Goal: Information Seeking & Learning: Learn about a topic

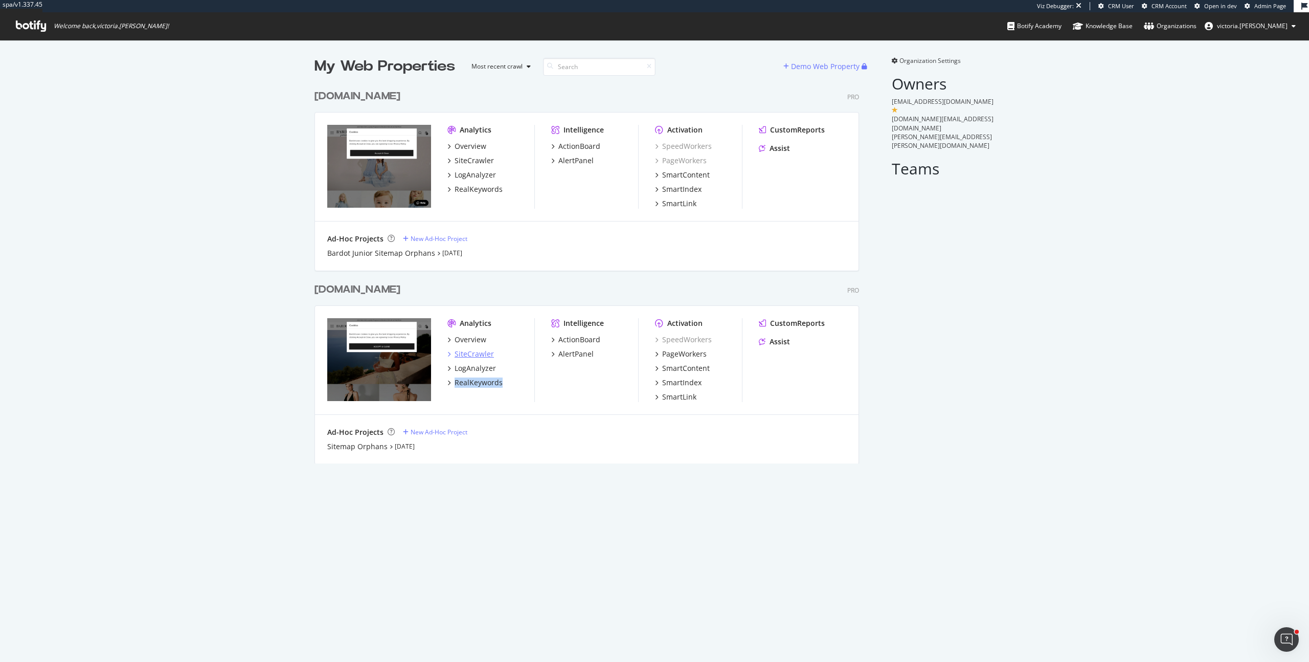
click at [476, 354] on div "SiteCrawler" at bounding box center [474, 354] width 39 height 10
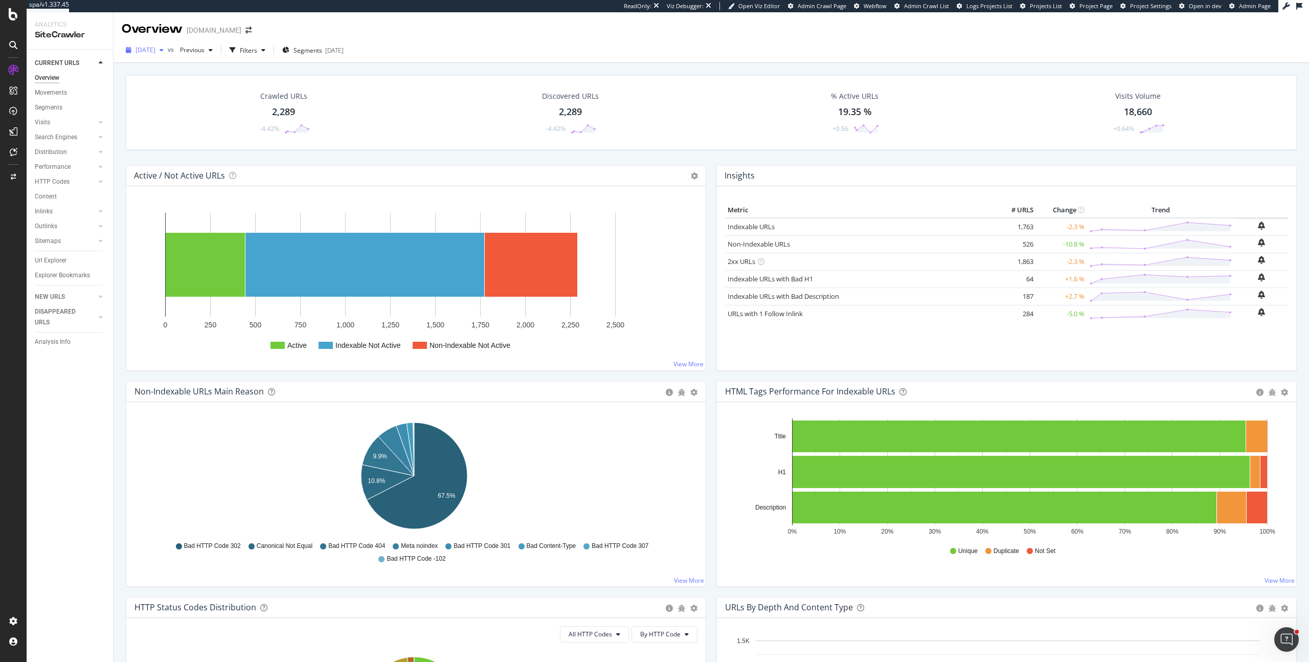
click at [155, 48] on span "[DATE]" at bounding box center [146, 50] width 20 height 9
click at [181, 117] on div "[DATE]" at bounding box center [165, 119] width 57 height 9
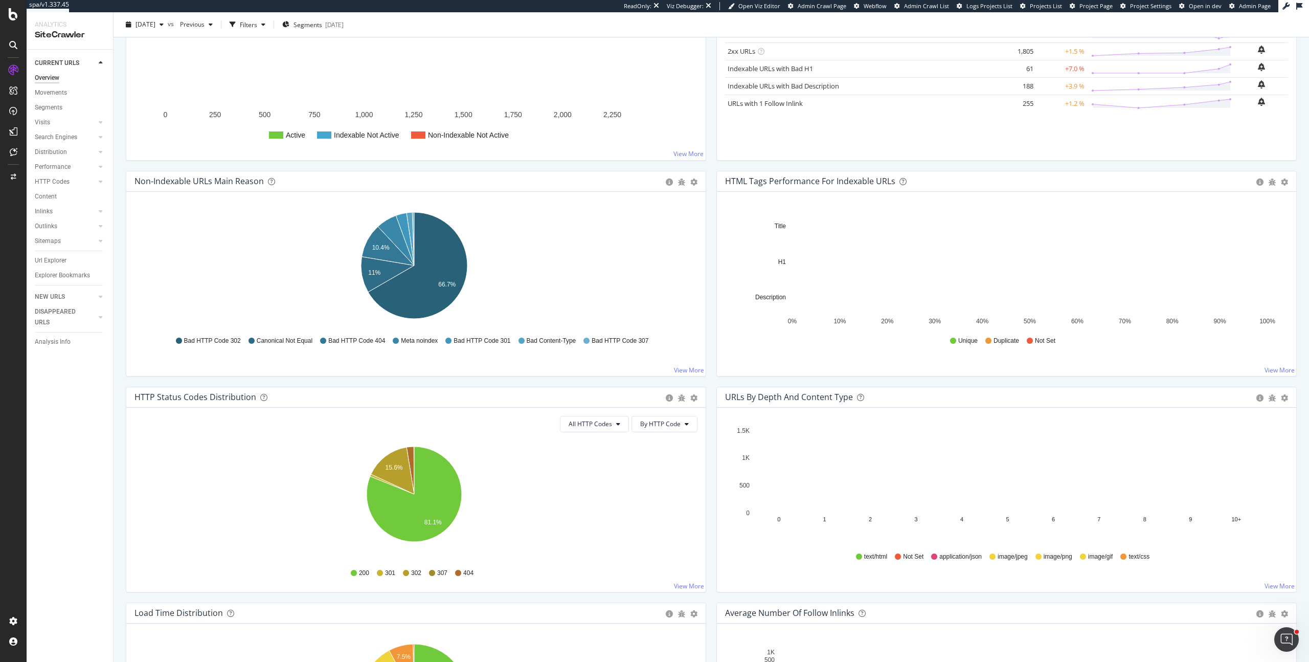
scroll to position [413, 0]
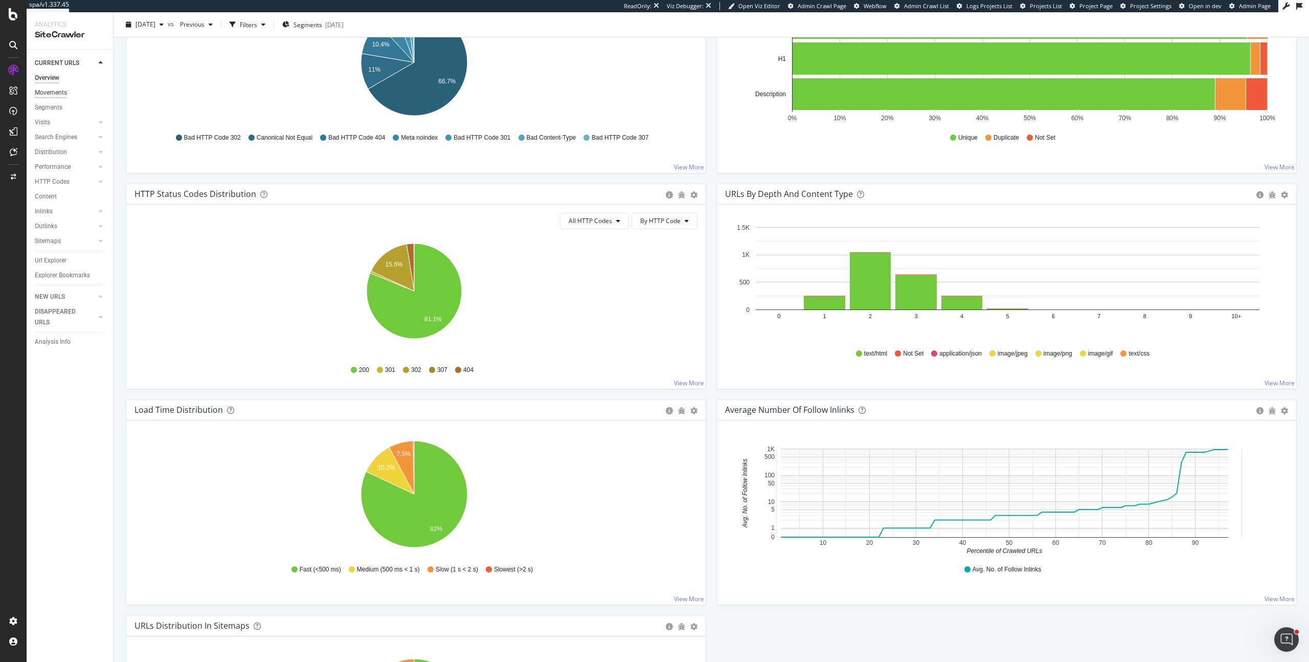
click at [57, 92] on div "Movements" at bounding box center [51, 92] width 32 height 11
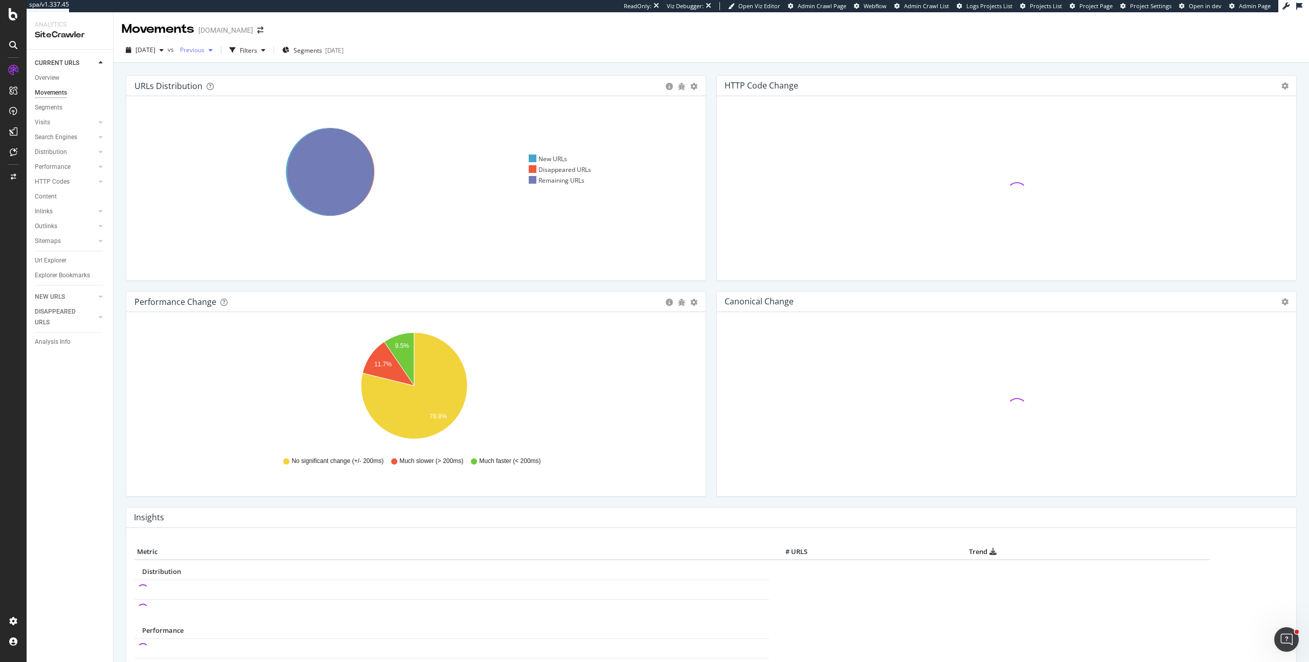
click at [217, 54] on div "Previous" at bounding box center [196, 49] width 41 height 15
click at [155, 50] on span "2025 Aug. 8th" at bounding box center [146, 50] width 20 height 9
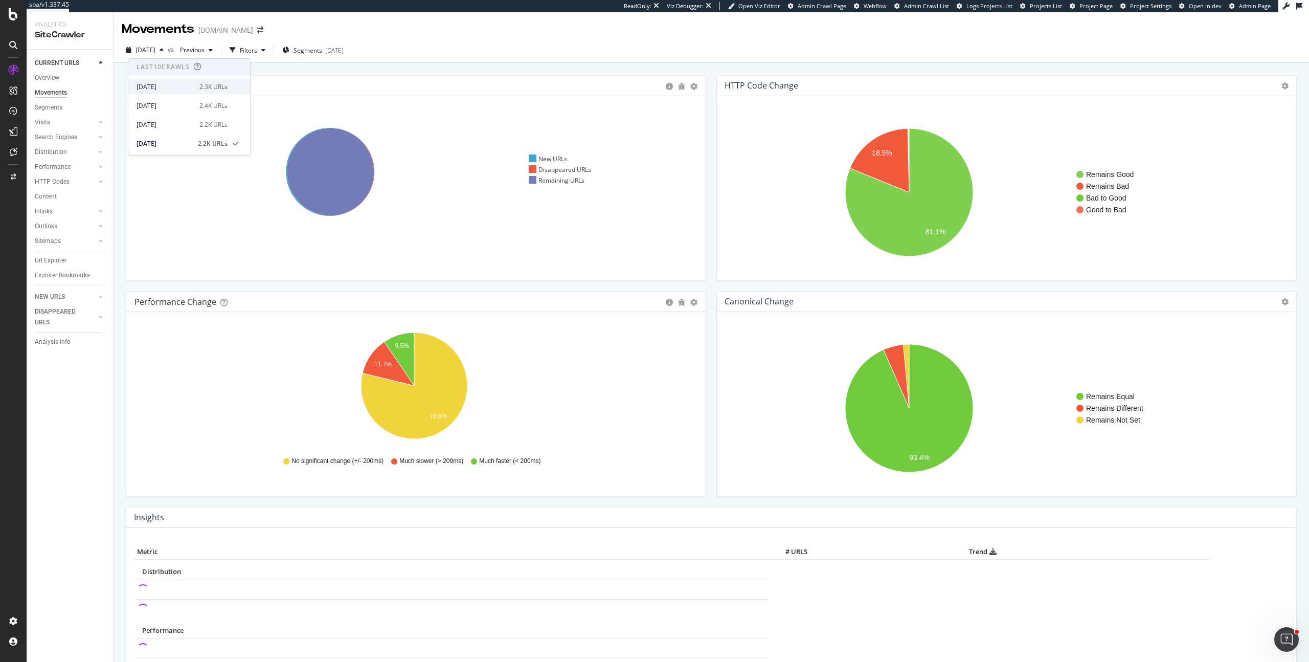
click at [183, 91] on div "[DATE]" at bounding box center [165, 86] width 57 height 9
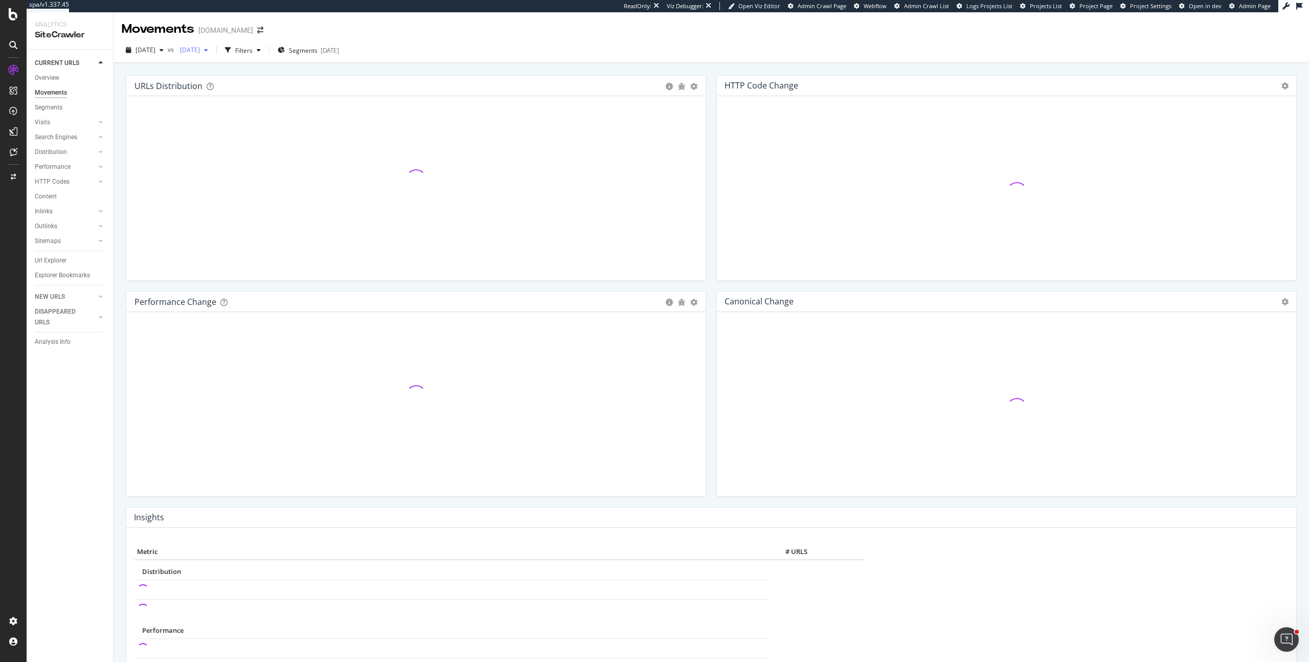
click at [200, 52] on span "2025 Aug. 5th" at bounding box center [188, 50] width 24 height 9
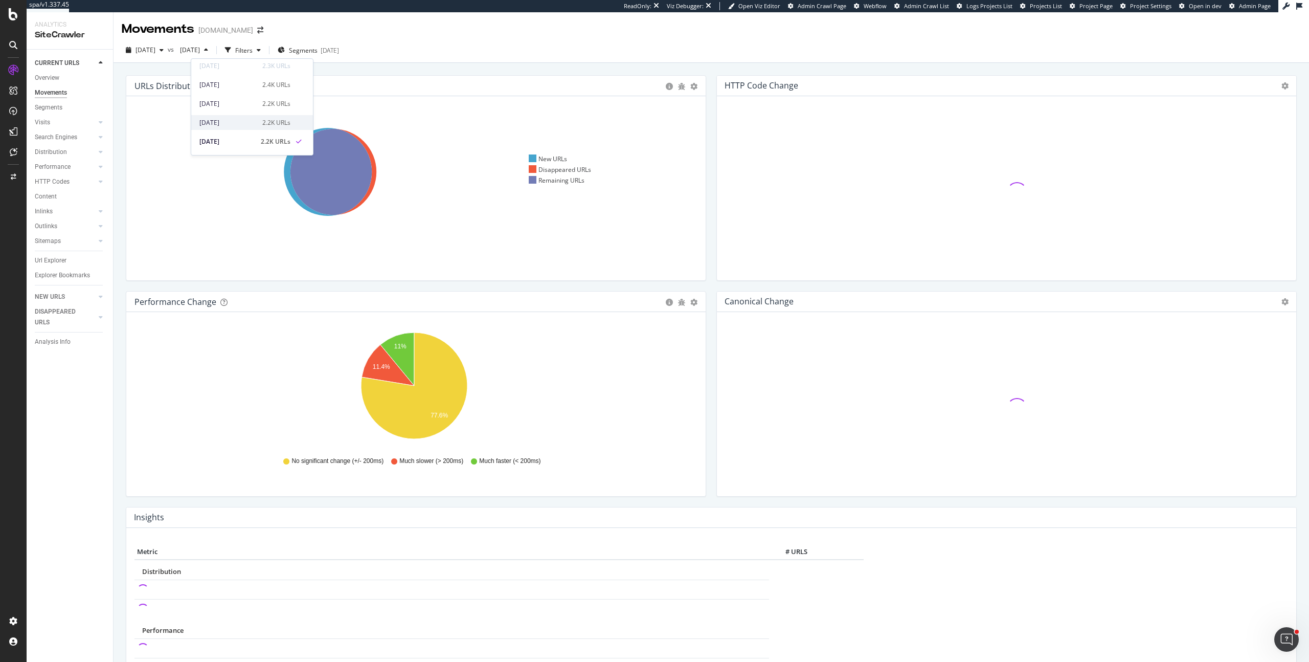
click at [262, 124] on div "2.2K URLs" at bounding box center [276, 122] width 28 height 9
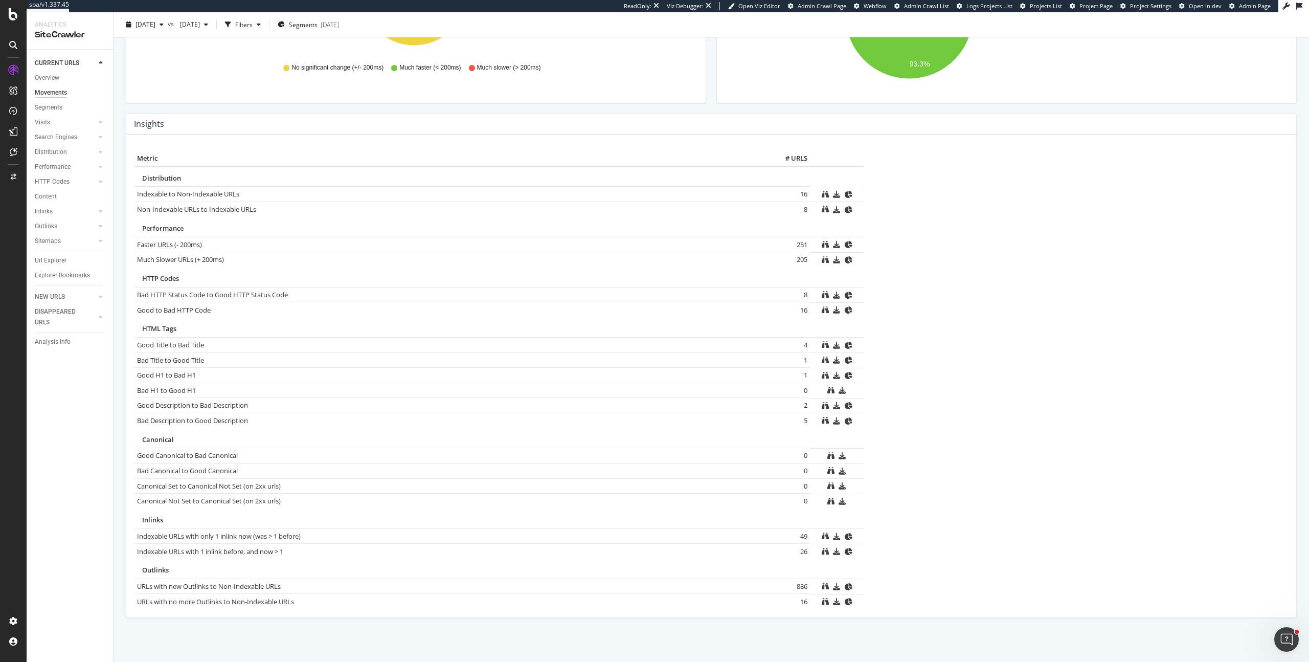
scroll to position [395, 0]
click at [64, 152] on div "Distribution" at bounding box center [51, 152] width 32 height 11
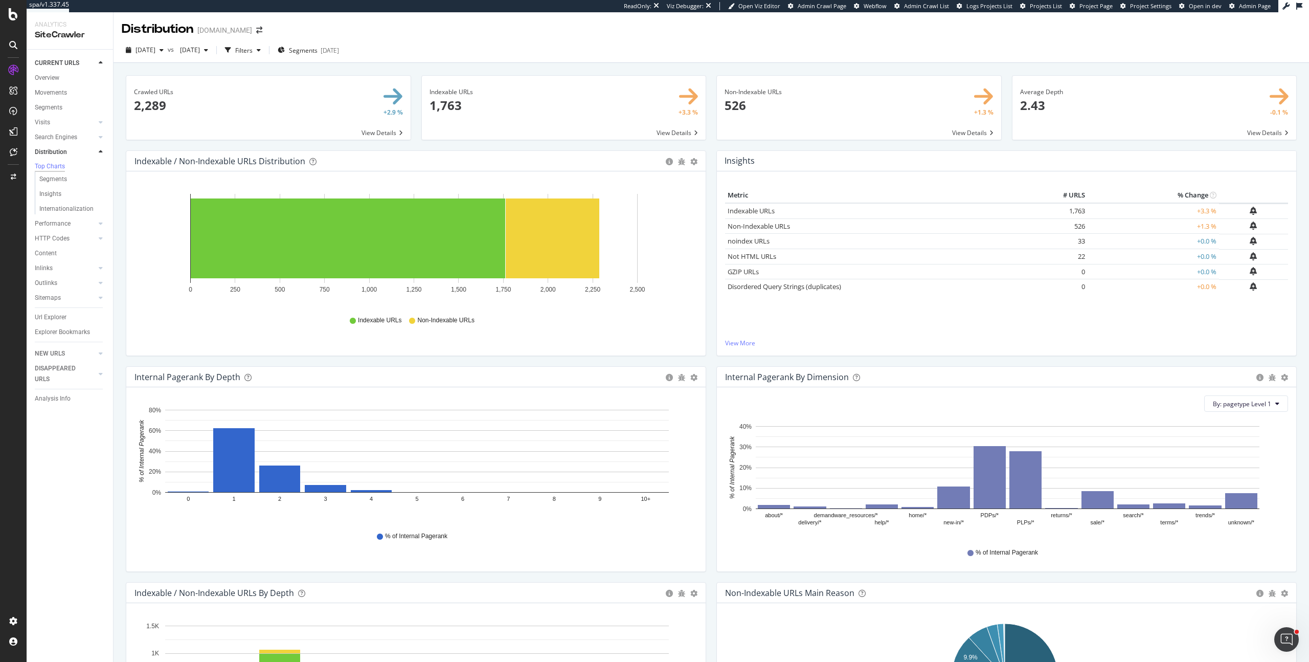
click at [637, 302] on icon "0 250 500 750 1,000 1,250 1,500 1,750 2,000 2,250 2,500" at bounding box center [413, 247] width 559 height 119
click at [707, 299] on div "Indexable / Non-Indexable URLs Distribution Bar Bar (by Percentage) Table Expor…" at bounding box center [416, 258] width 591 height 216
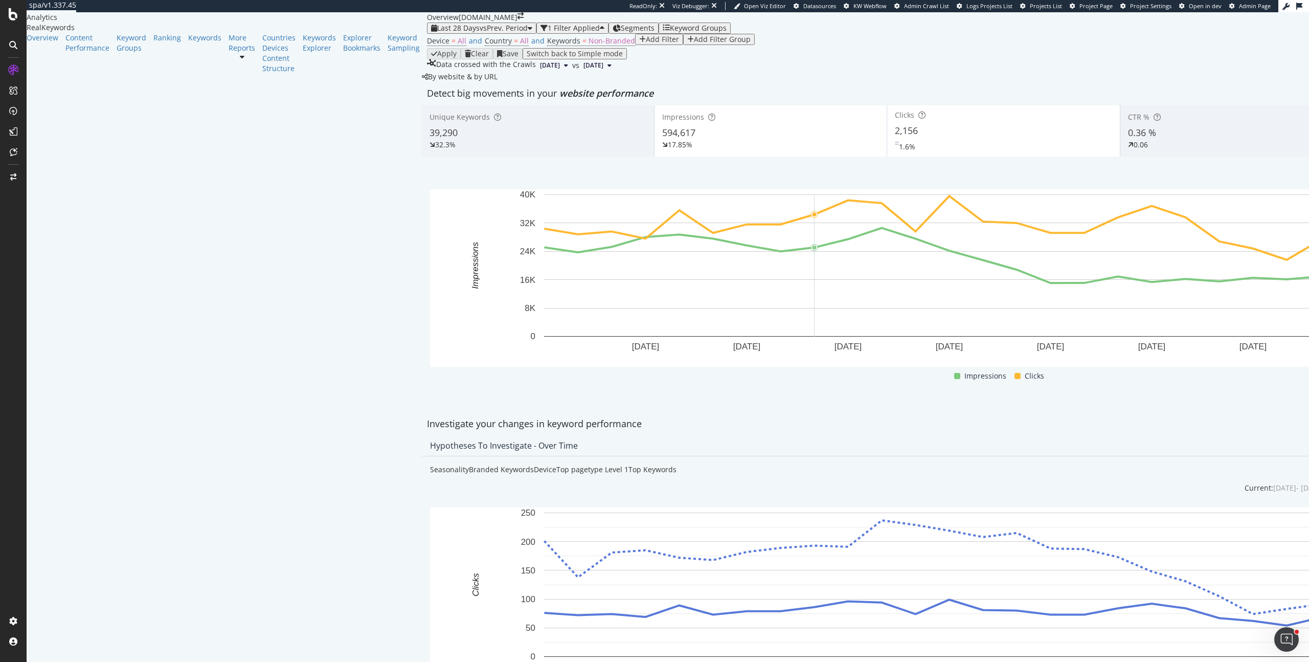
scroll to position [205, 0]
click at [480, 23] on span "vs Prev. Period" at bounding box center [504, 28] width 48 height 10
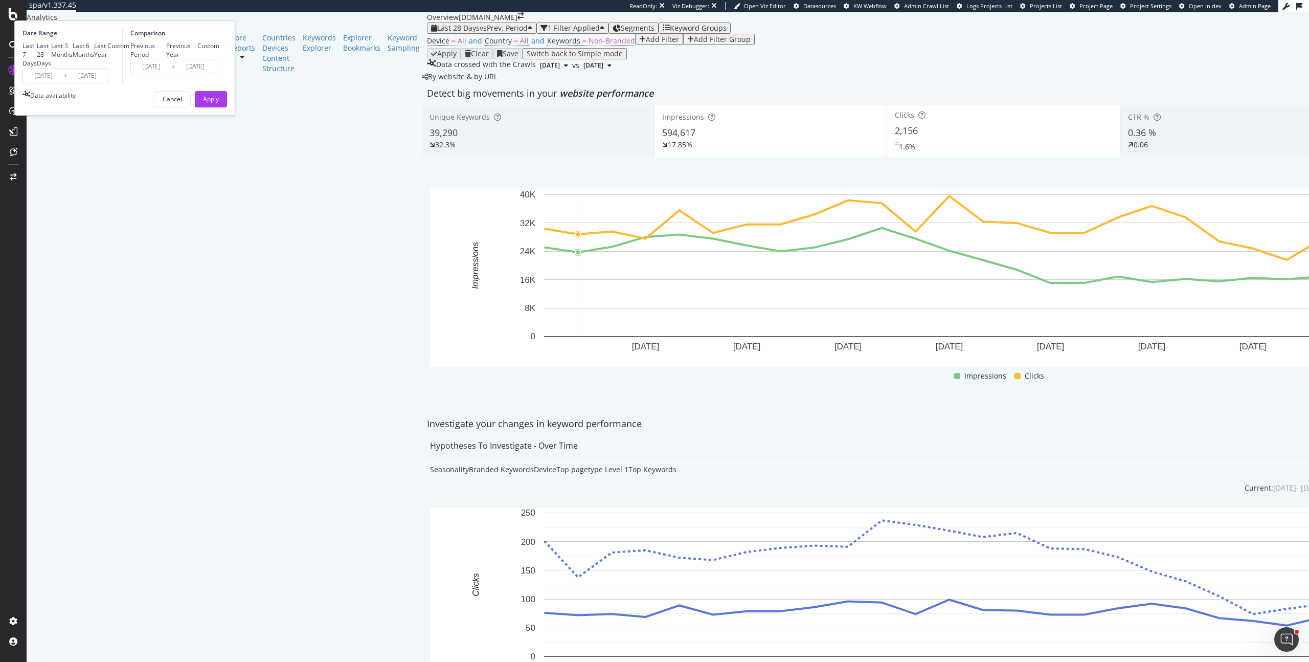
click at [64, 83] on input "[DATE]" at bounding box center [43, 76] width 41 height 14
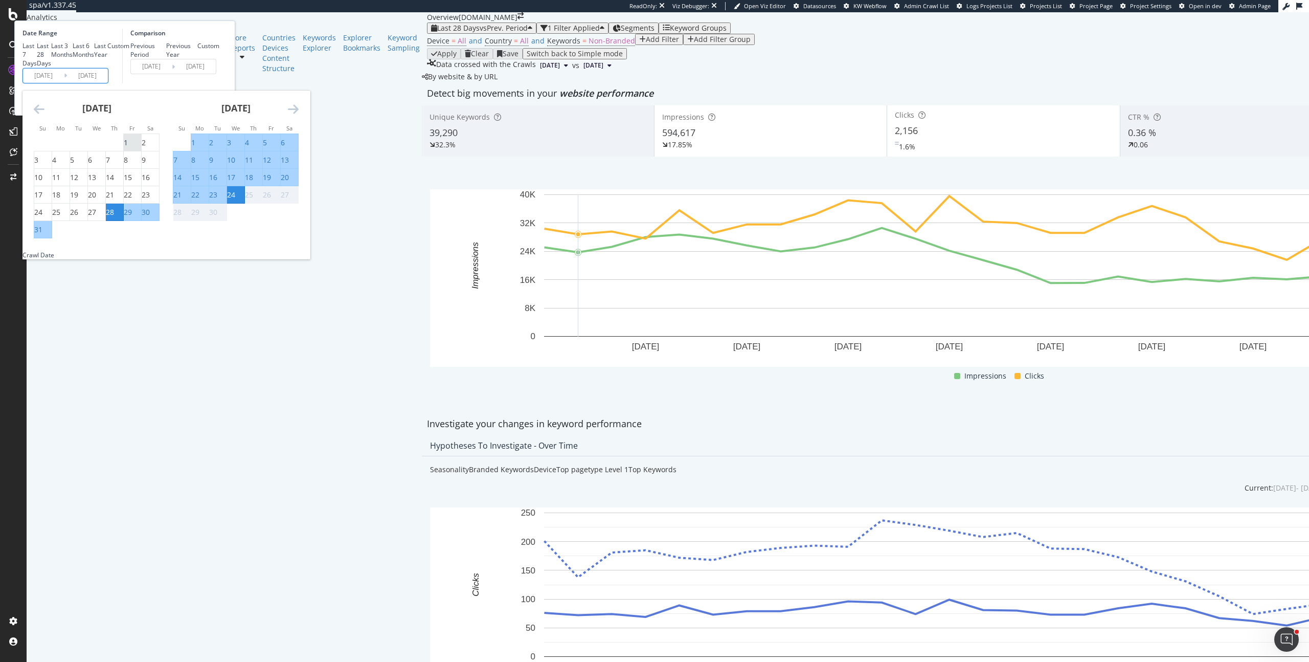
click at [141, 148] on div "1" at bounding box center [132, 143] width 17 height 10
type input "[DATE]"
click at [42, 235] on div "31" at bounding box center [38, 229] width 8 height 10
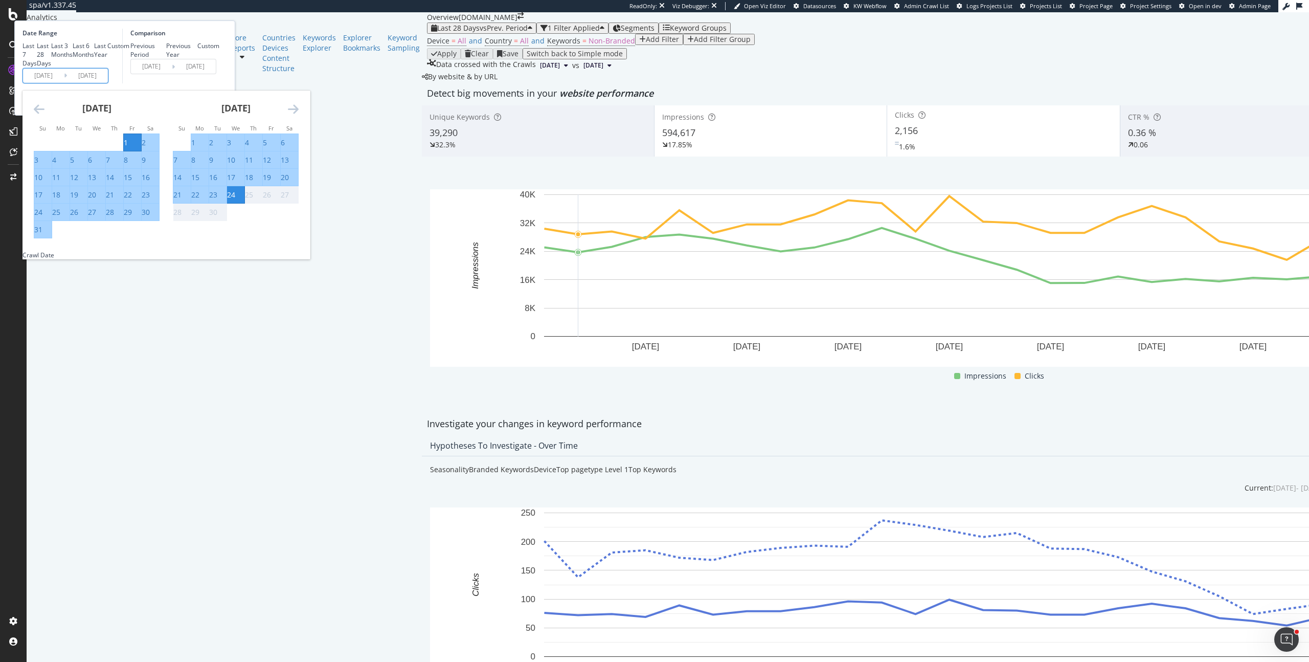
type input "[DATE]"
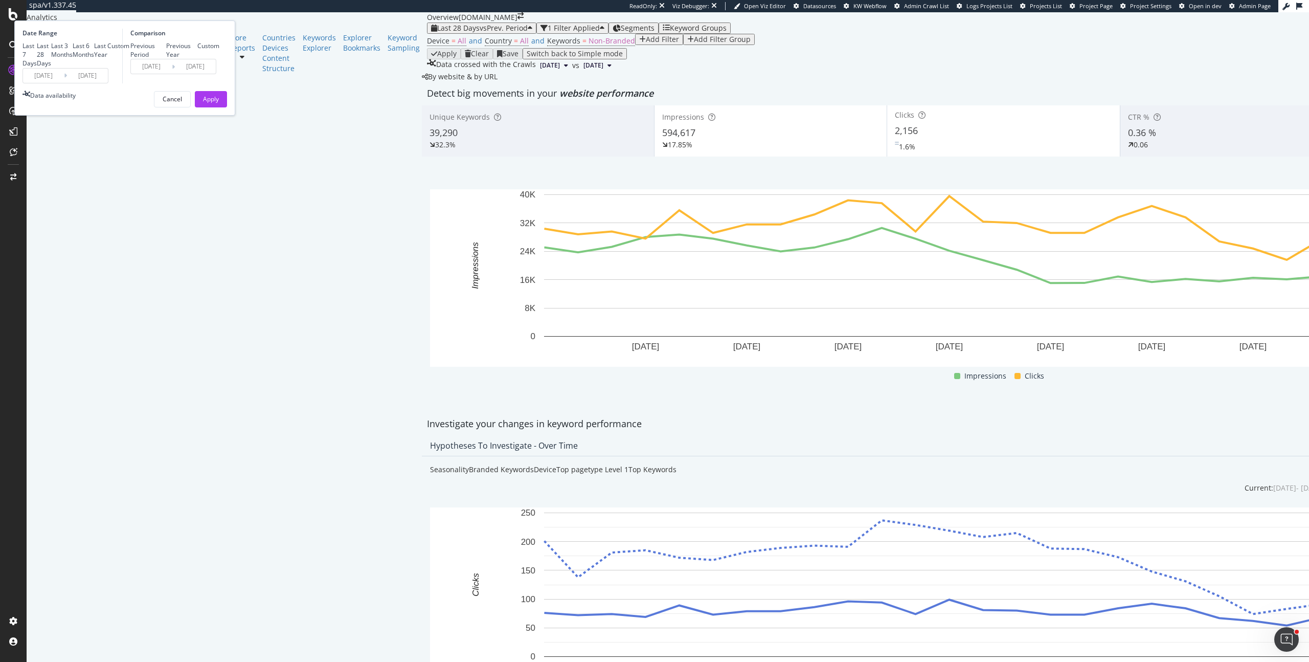
click at [198, 59] on div "Previous Year" at bounding box center [182, 49] width 32 height 17
type input "[DATE]"
click at [219, 103] on div "Apply" at bounding box center [211, 99] width 16 height 9
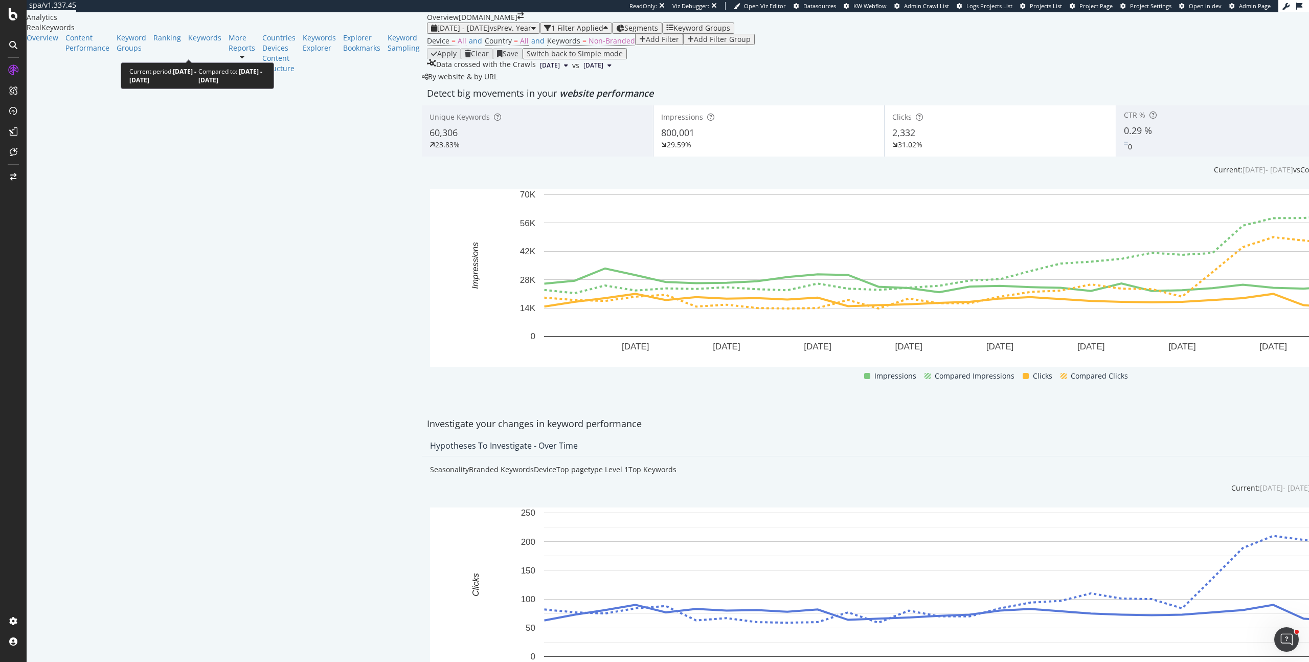
click at [437, 33] on span "[DATE] - [DATE]" at bounding box center [463, 28] width 53 height 10
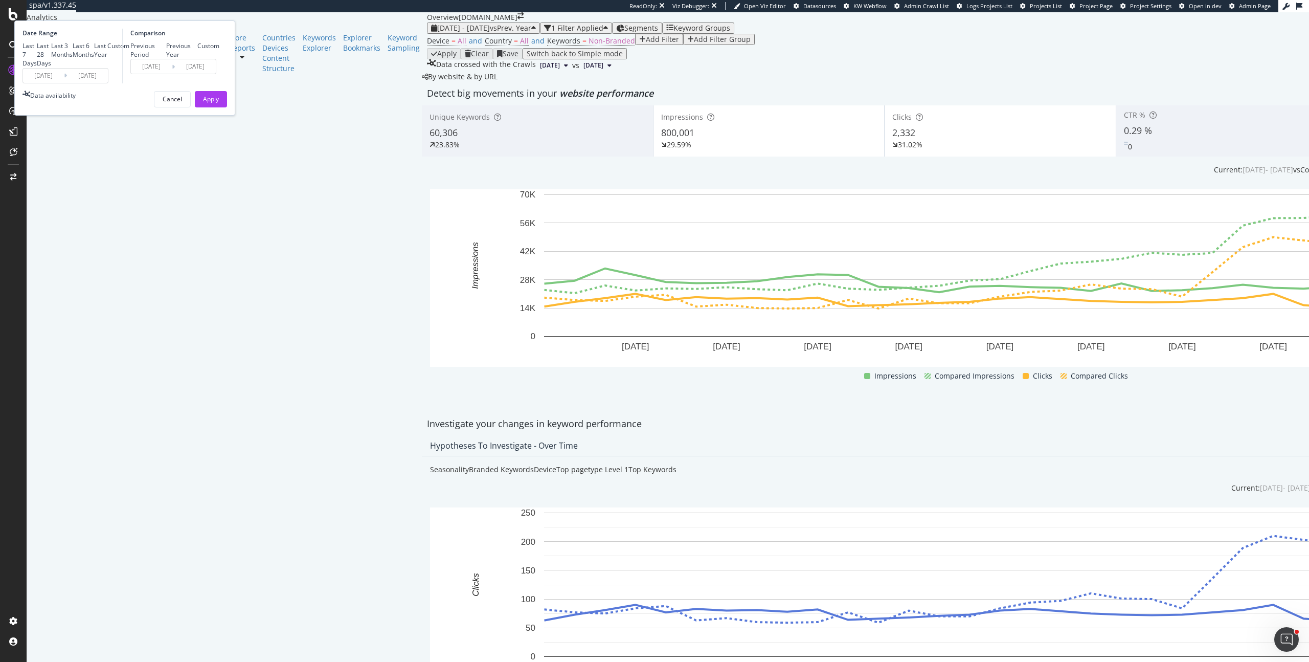
click at [51, 68] on div "Last 28 Days" at bounding box center [44, 54] width 14 height 26
type input "[DATE]"
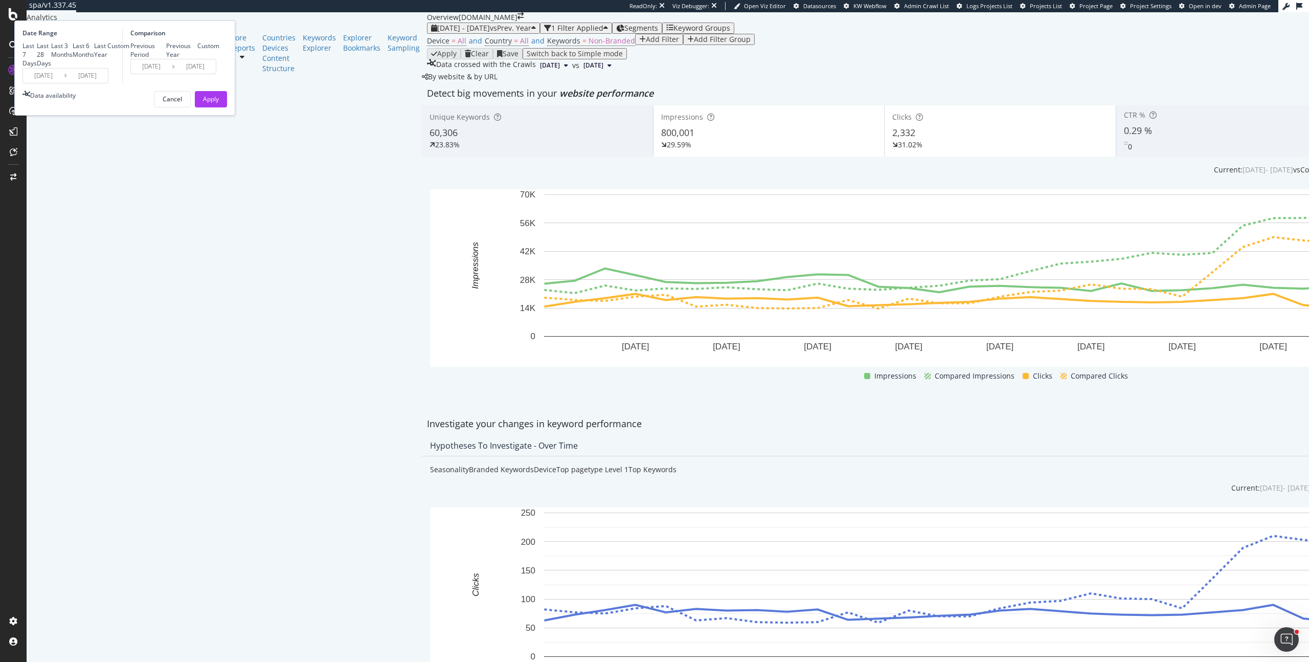
click at [166, 59] on div "Previous Period" at bounding box center [148, 49] width 36 height 17
type input "[DATE]"
click at [227, 107] on button "Apply" at bounding box center [211, 99] width 32 height 16
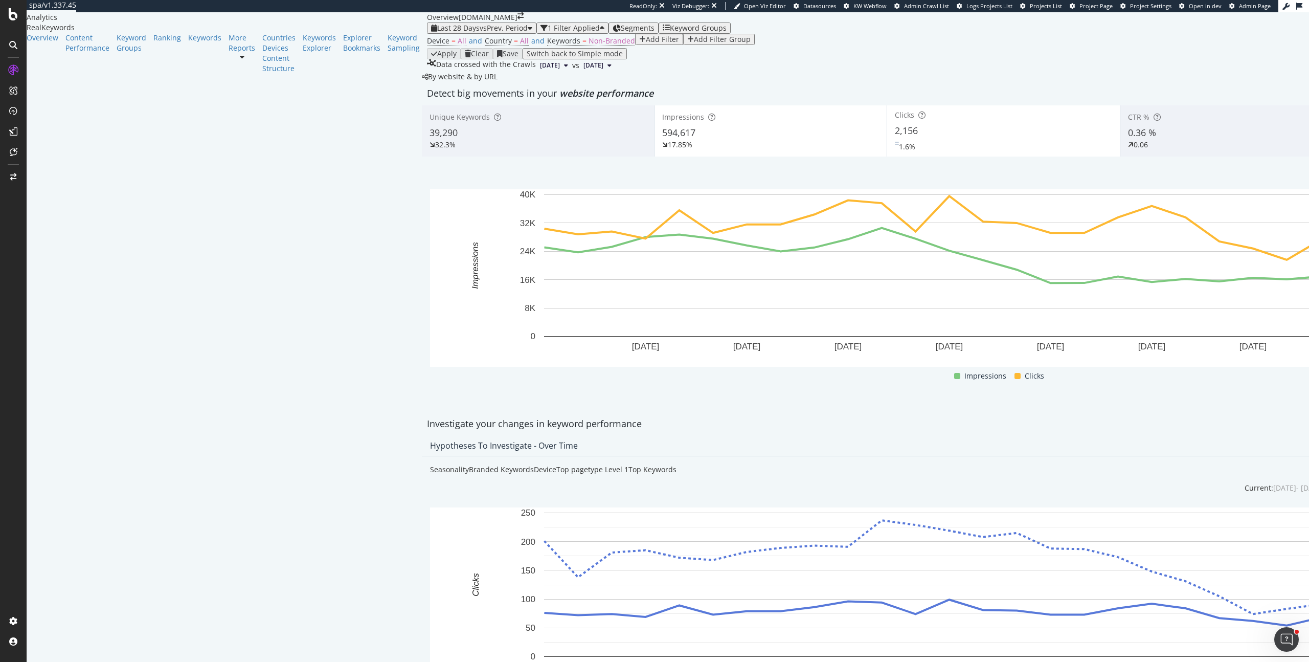
scroll to position [103, 0]
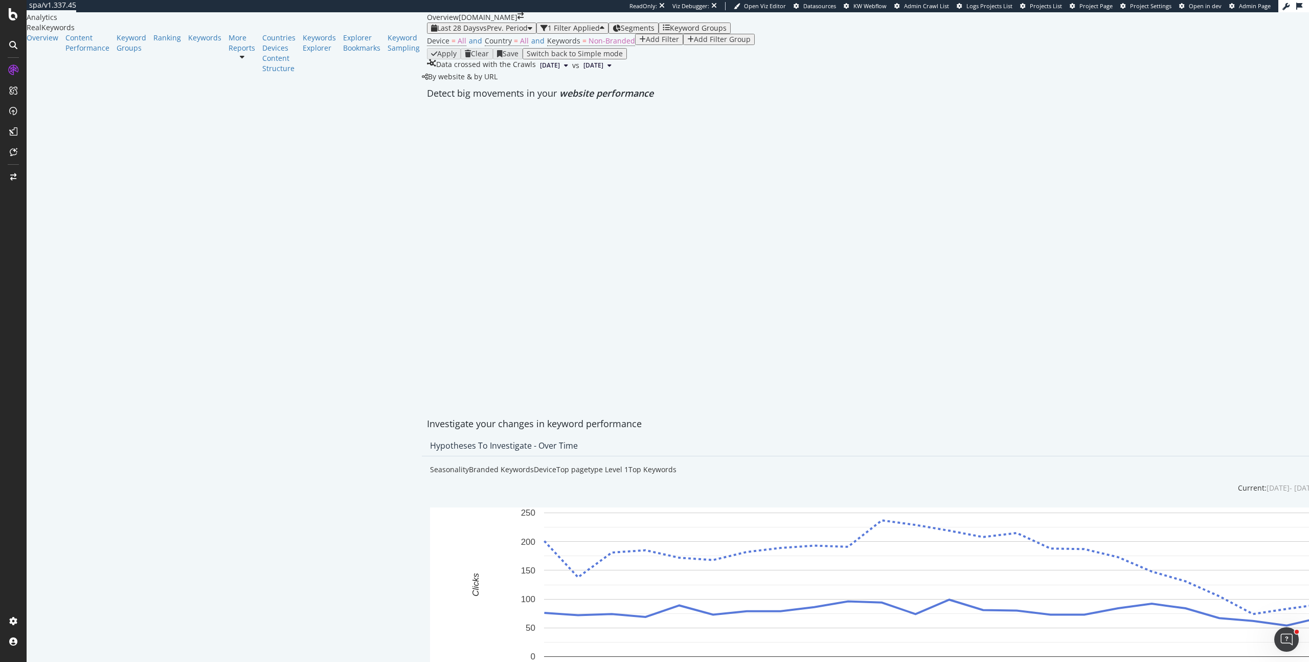
scroll to position [0, 0]
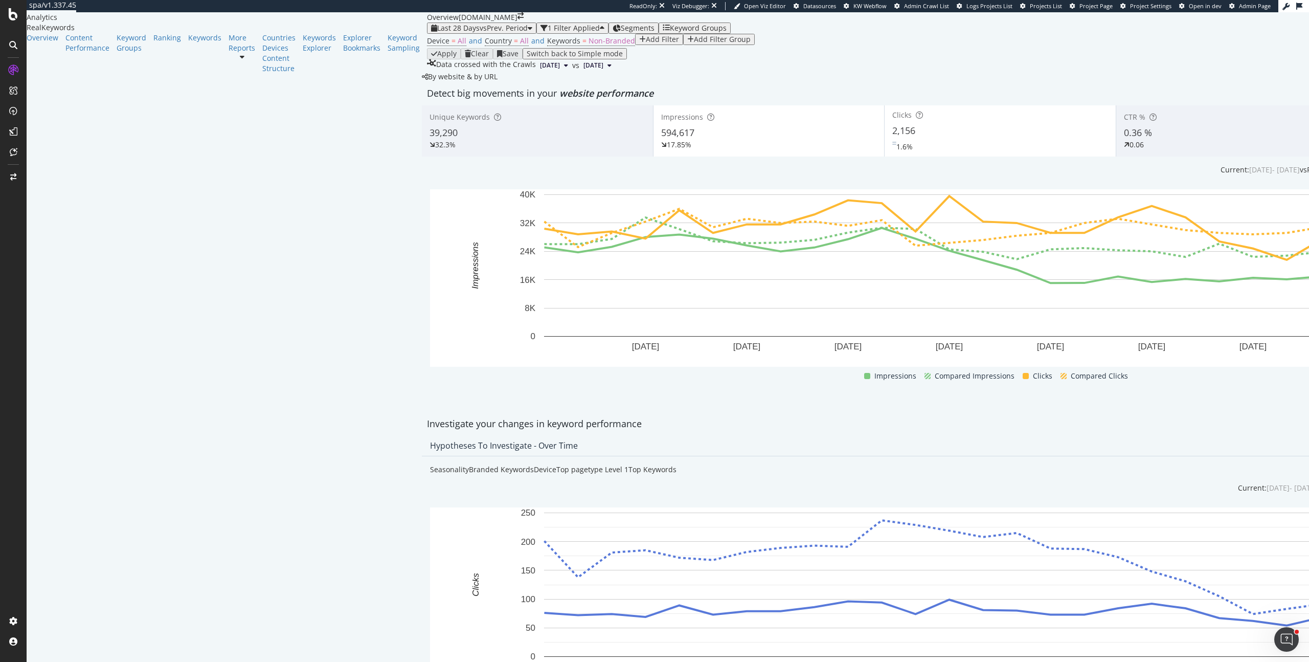
click at [661, 140] on div "594,617" at bounding box center [769, 132] width 216 height 13
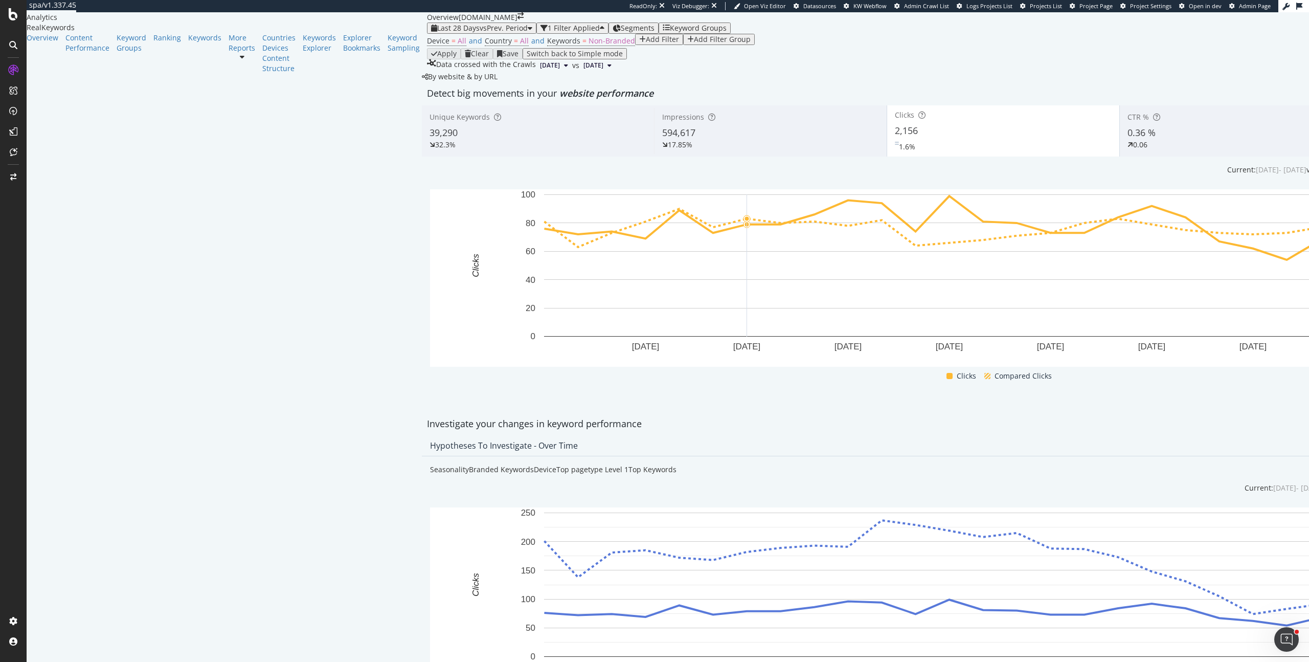
scroll to position [17, 0]
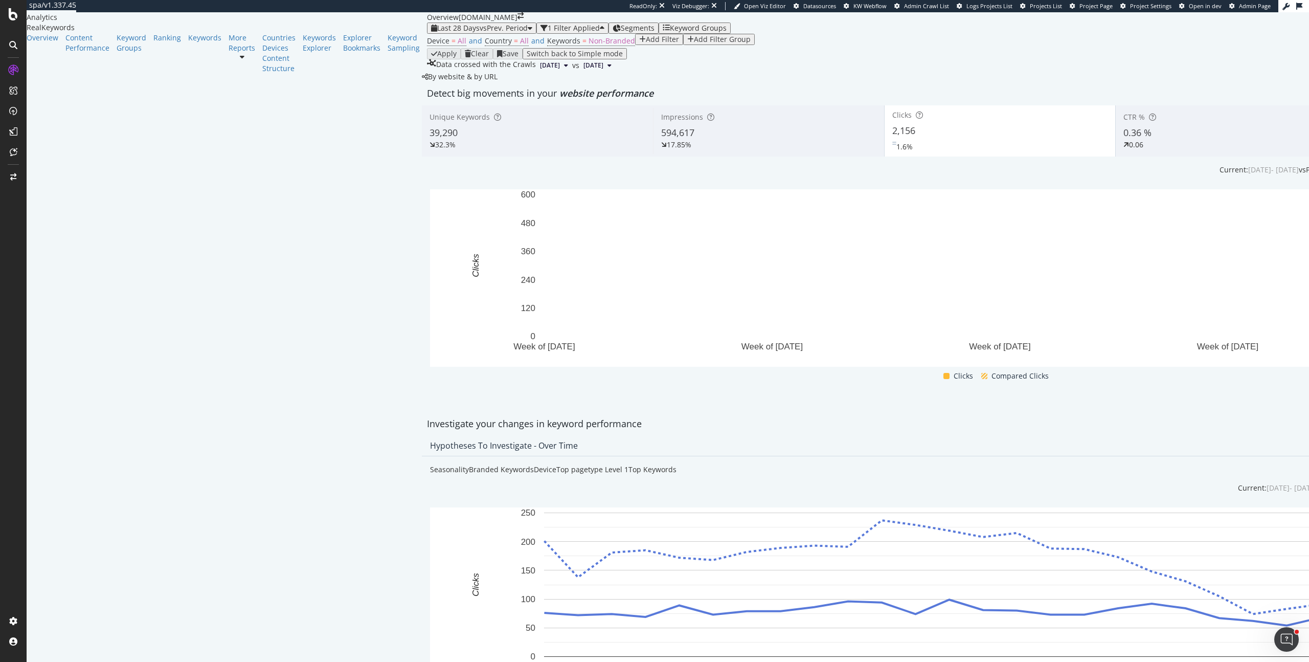
scroll to position [810, 0]
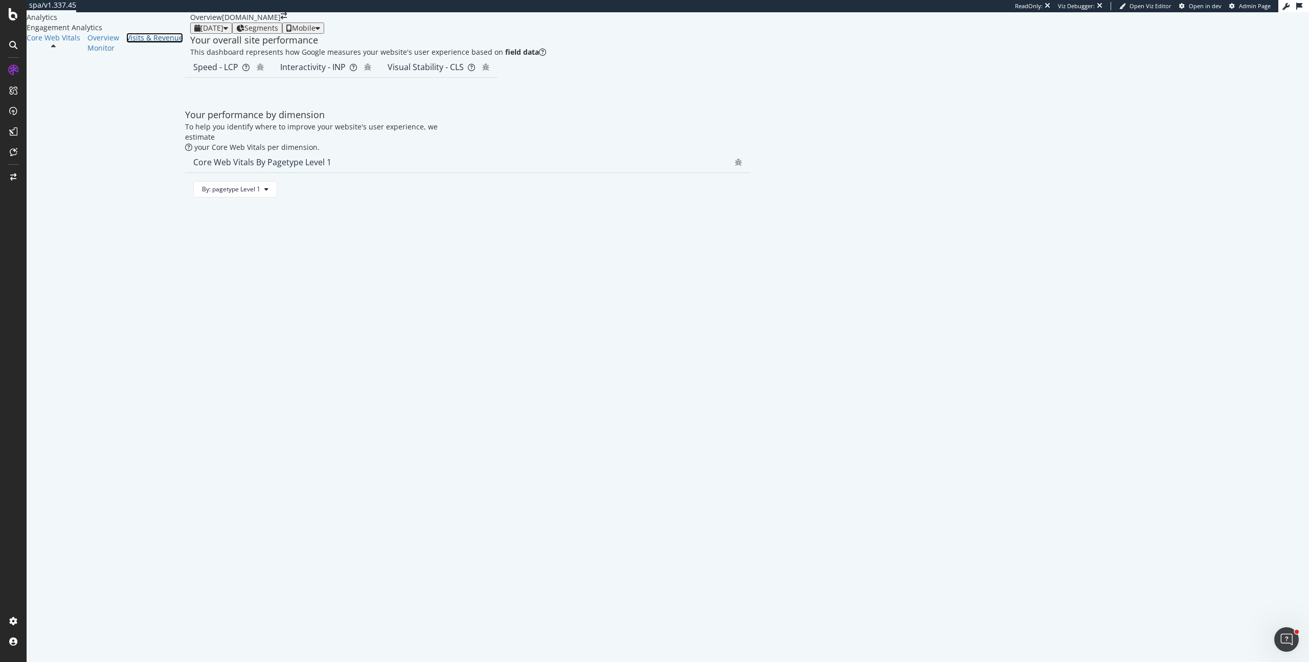
click at [126, 43] on div "Visits & Revenue" at bounding box center [154, 38] width 57 height 10
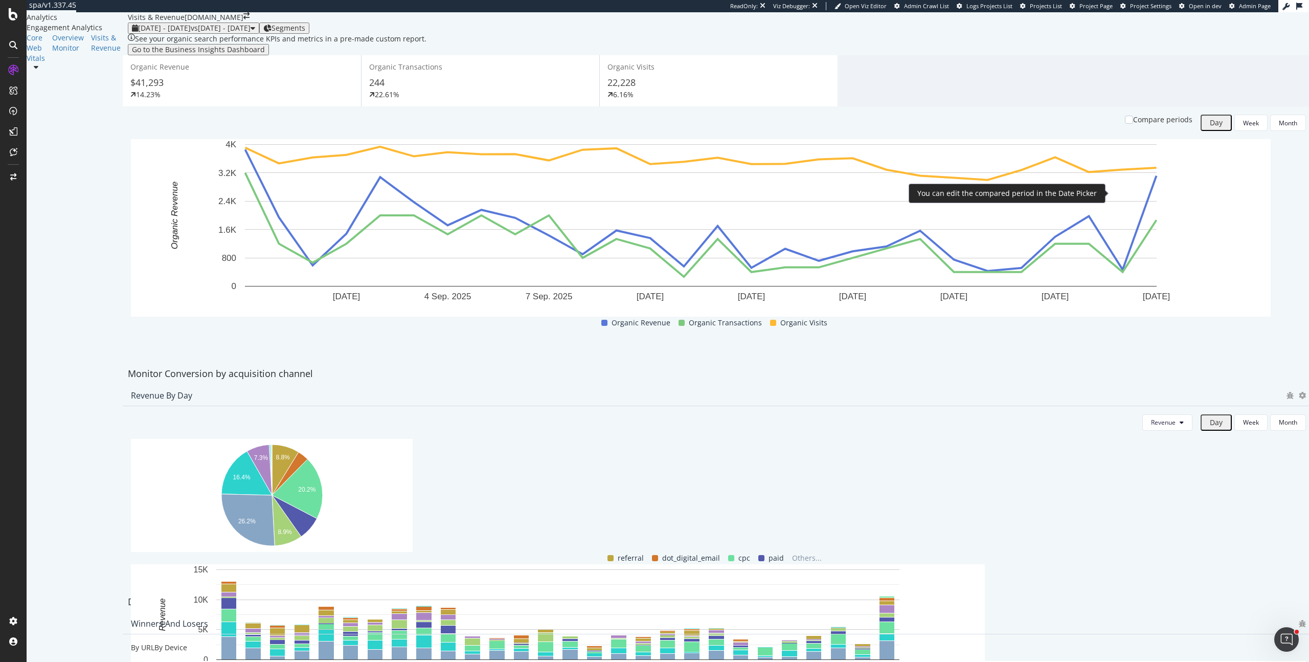
click at [1142, 125] on div "Compare periods" at bounding box center [1162, 120] width 59 height 10
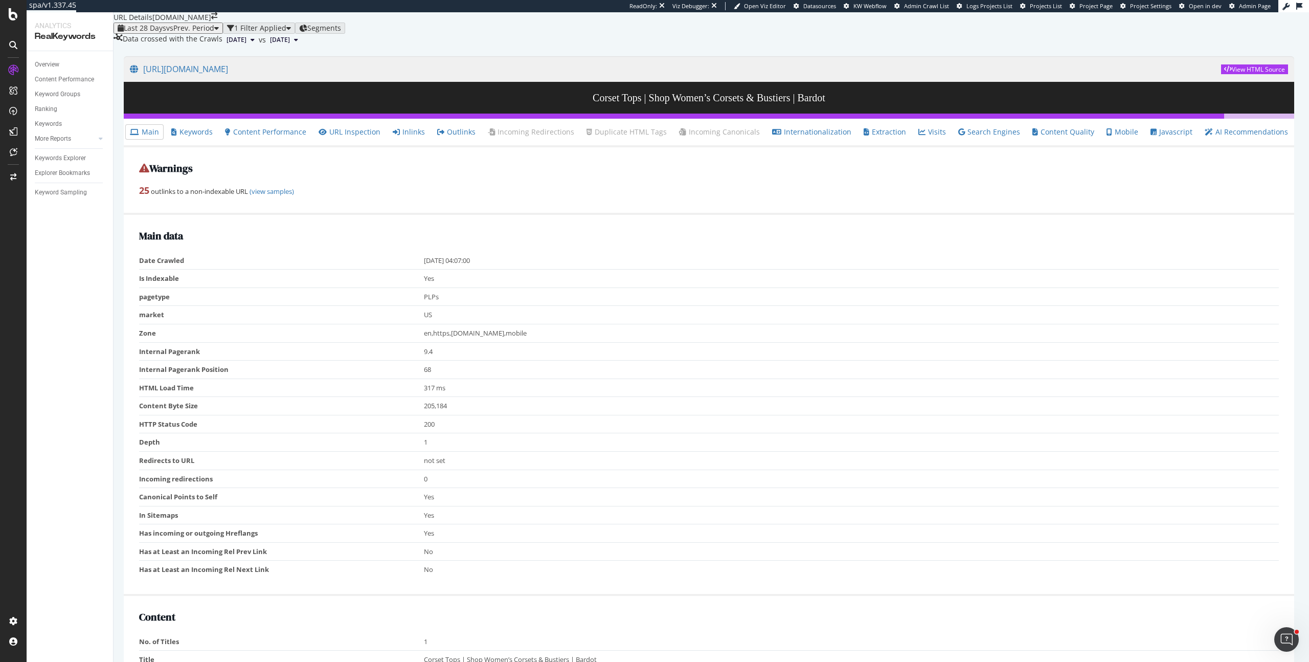
scroll to position [19, 0]
click at [289, 137] on link "Content Performance" at bounding box center [265, 132] width 81 height 10
